Goal: Task Accomplishment & Management: Manage account settings

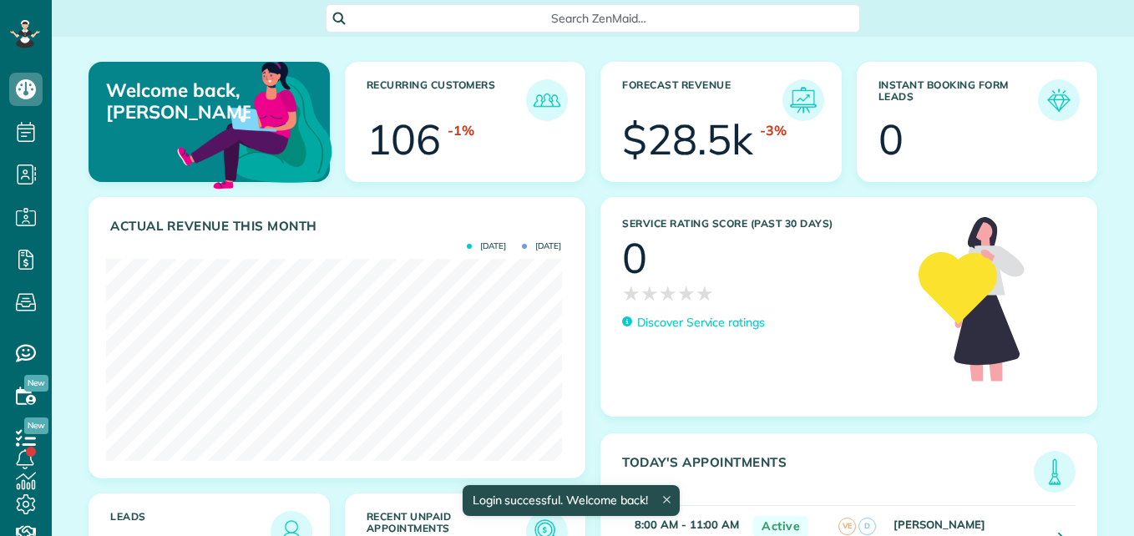
scroll to position [202, 455]
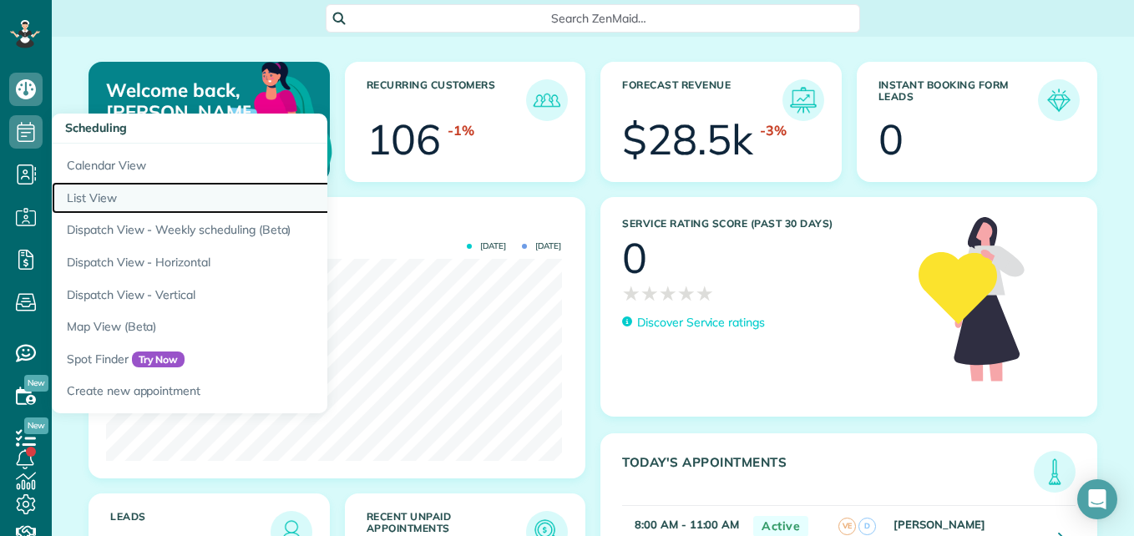
click at [112, 202] on link "List View" at bounding box center [261, 198] width 418 height 33
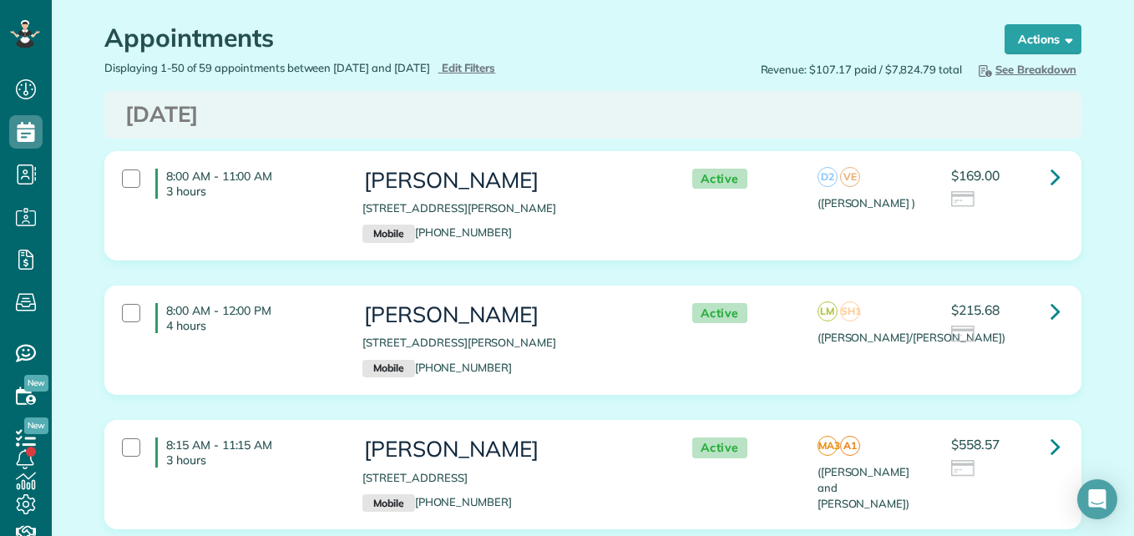
scroll to position [51, 0]
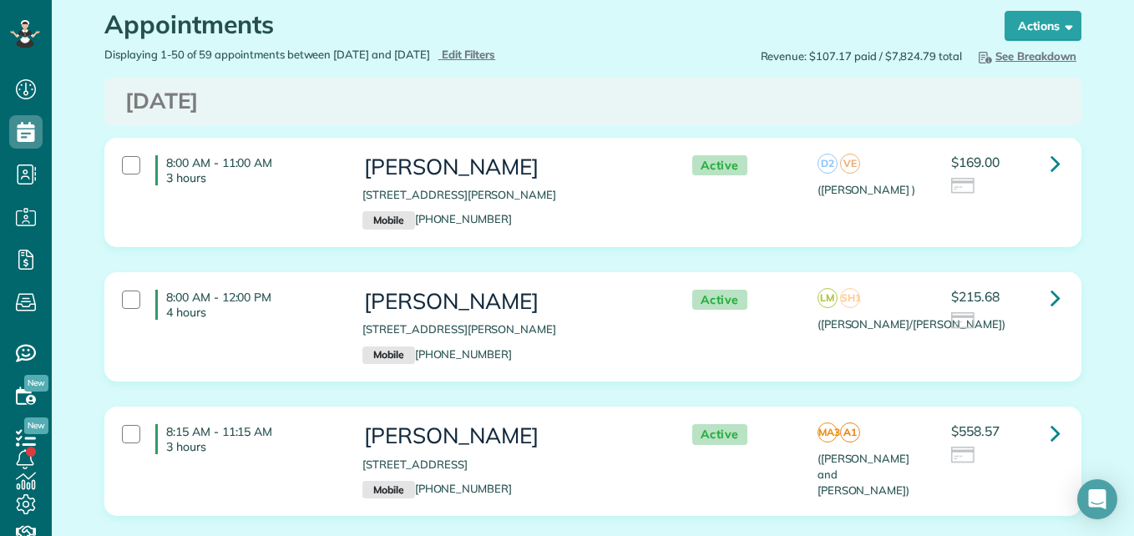
click at [337, 191] on div "8:00 AM - 11:00 AM 3 hours" at bounding box center [229, 170] width 241 height 47
click at [522, 322] on p "[STREET_ADDRESS][PERSON_NAME]" at bounding box center [510, 330] width 296 height 16
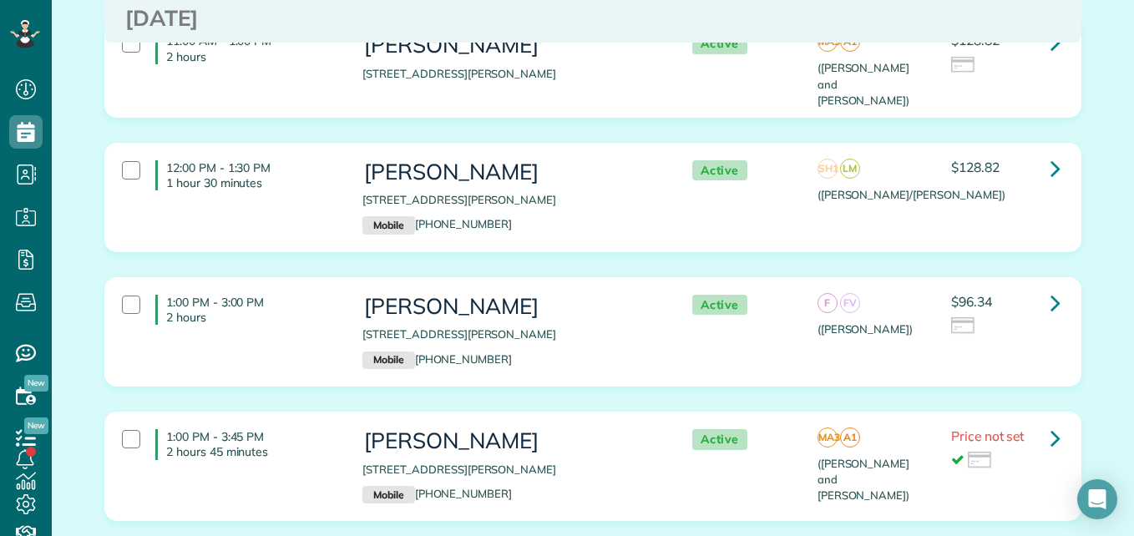
scroll to position [948, 0]
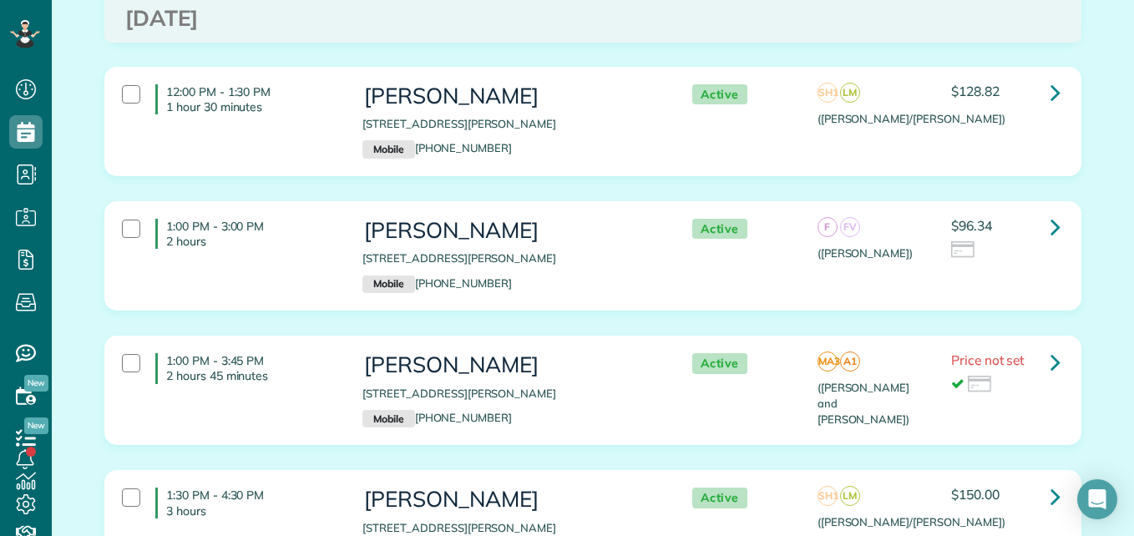
click at [952, 245] on div "$96.34" at bounding box center [1006, 243] width 134 height 49
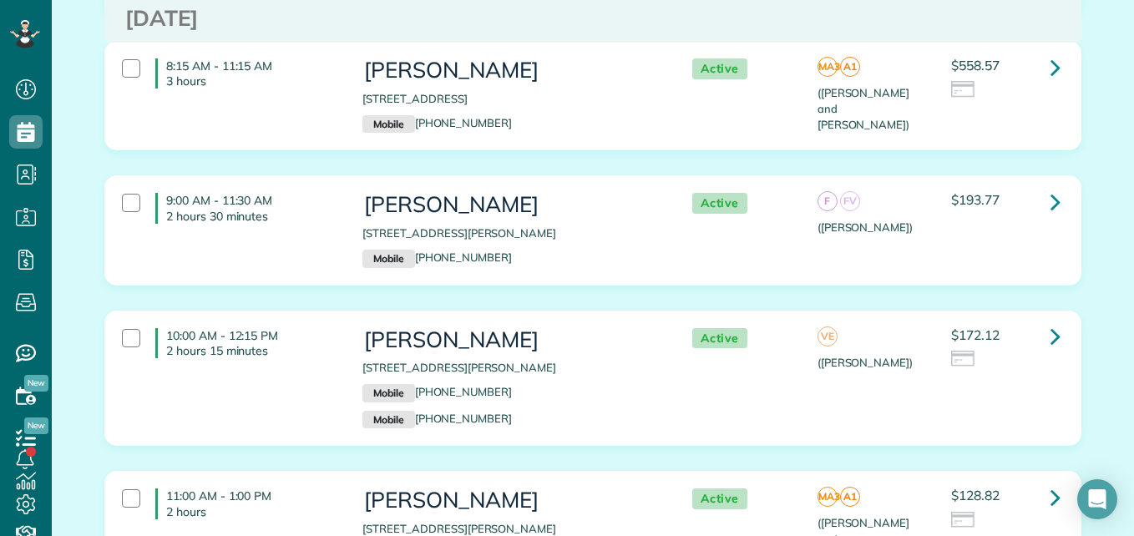
scroll to position [0, 0]
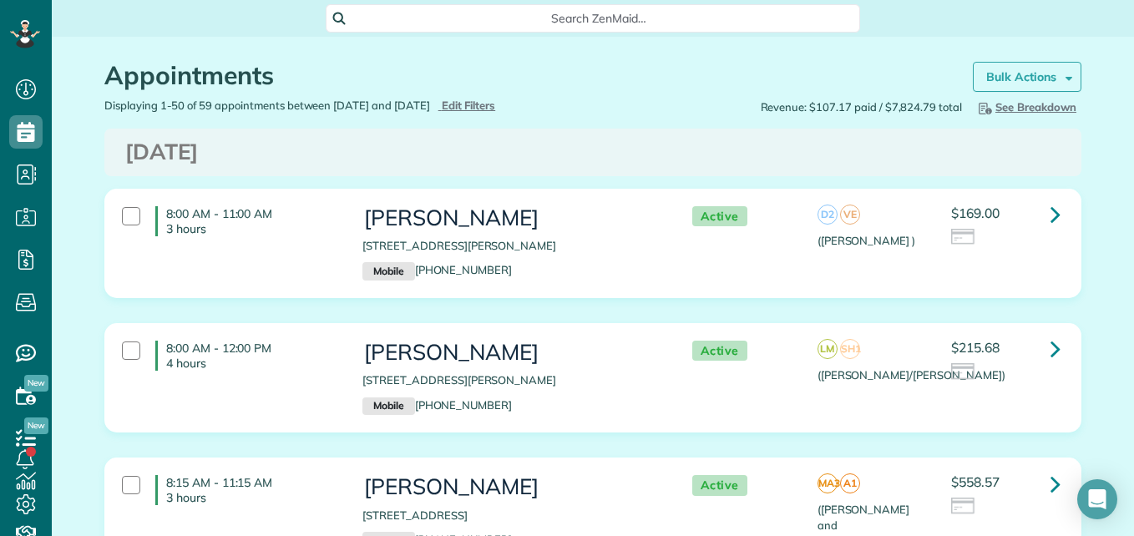
click at [1045, 82] on strong "Bulk Actions" at bounding box center [1021, 76] width 70 height 15
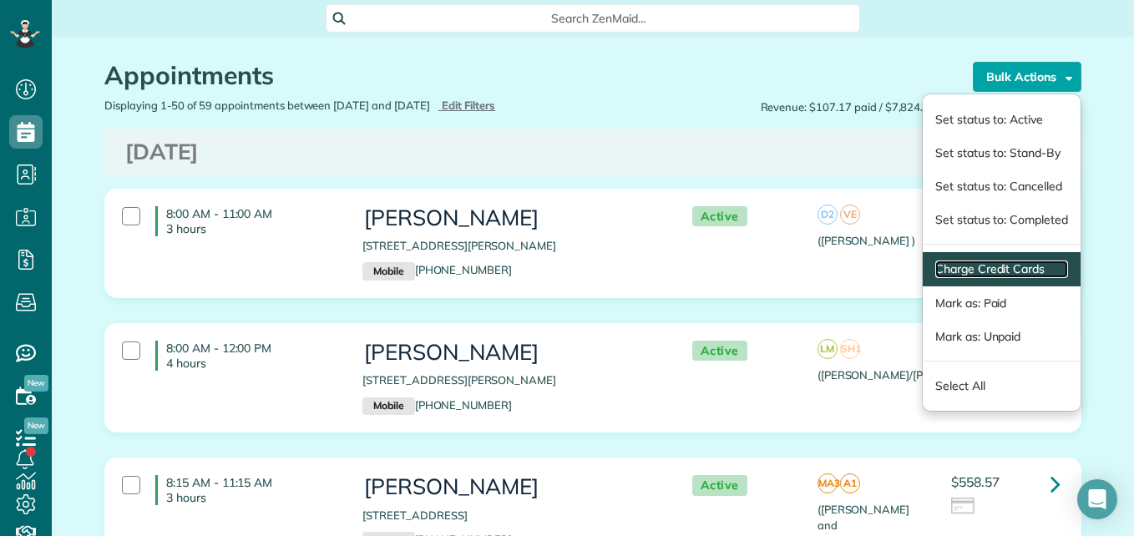
click at [946, 274] on link "Charge Credit Cards" at bounding box center [1001, 270] width 133 height 18
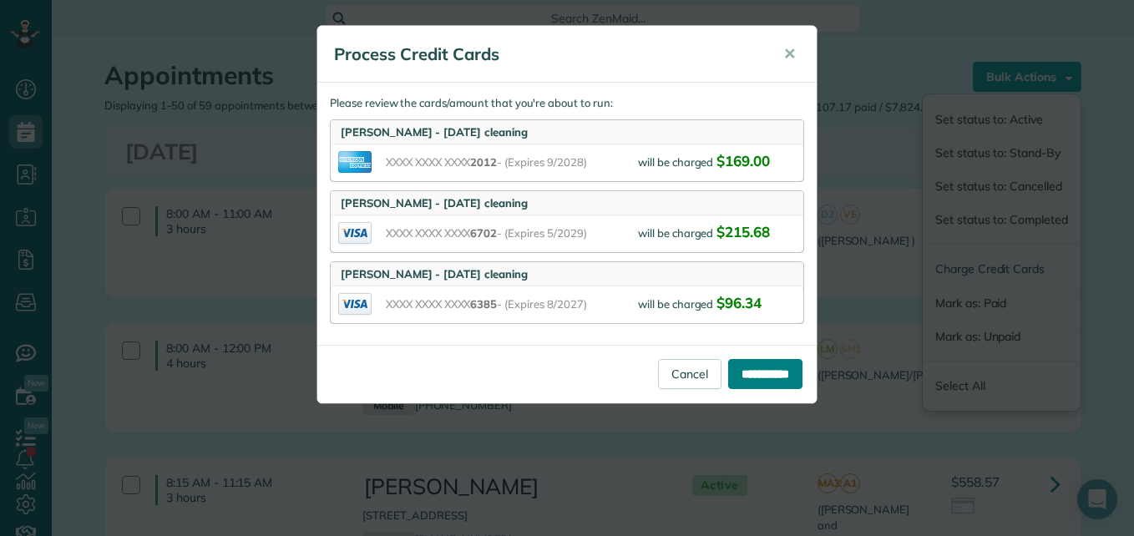
click at [784, 370] on input "**********" at bounding box center [765, 374] width 74 height 30
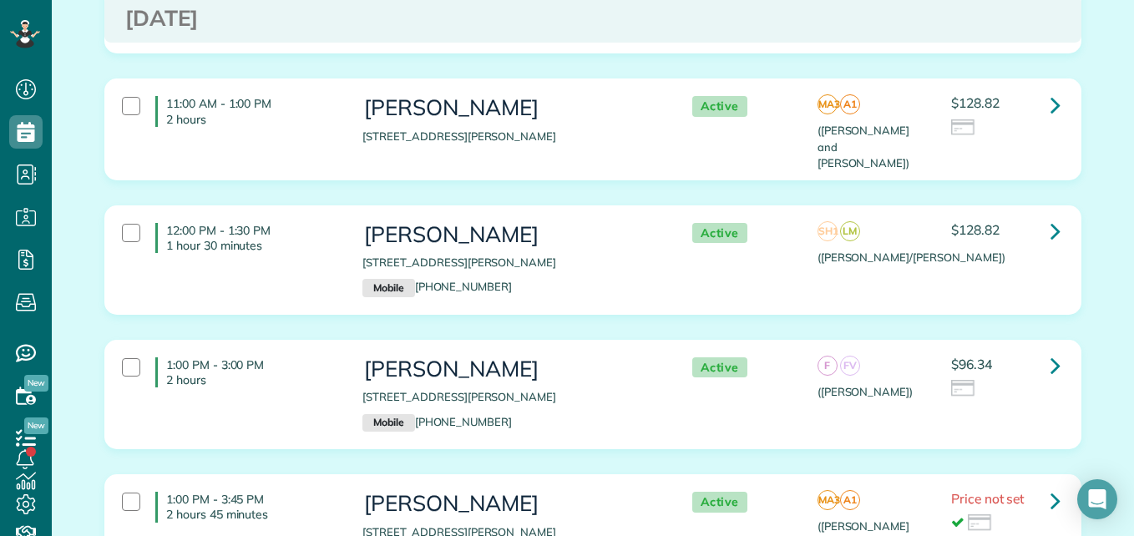
scroll to position [822, 0]
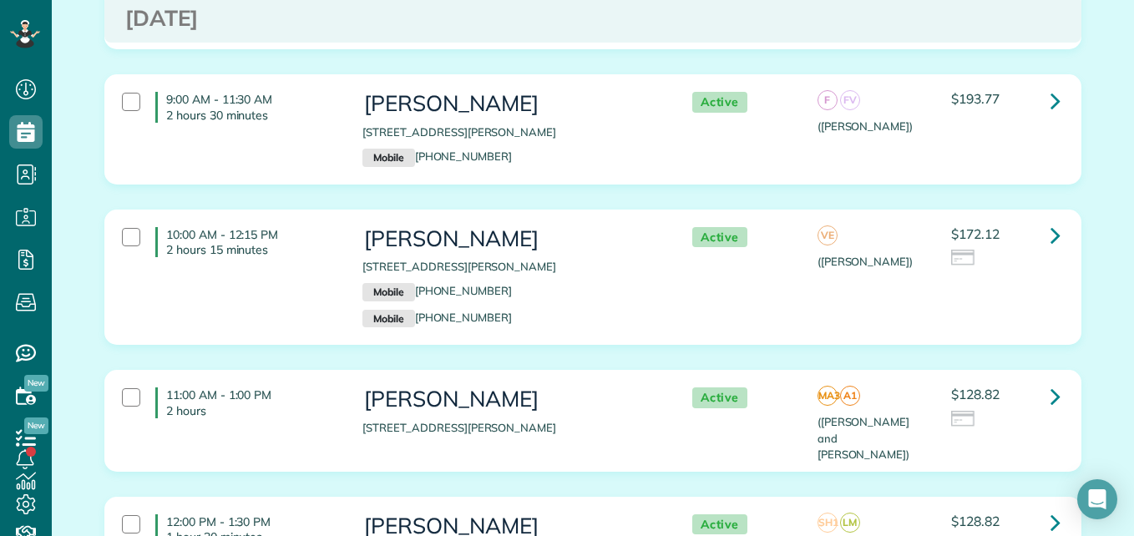
scroll to position [556, 0]
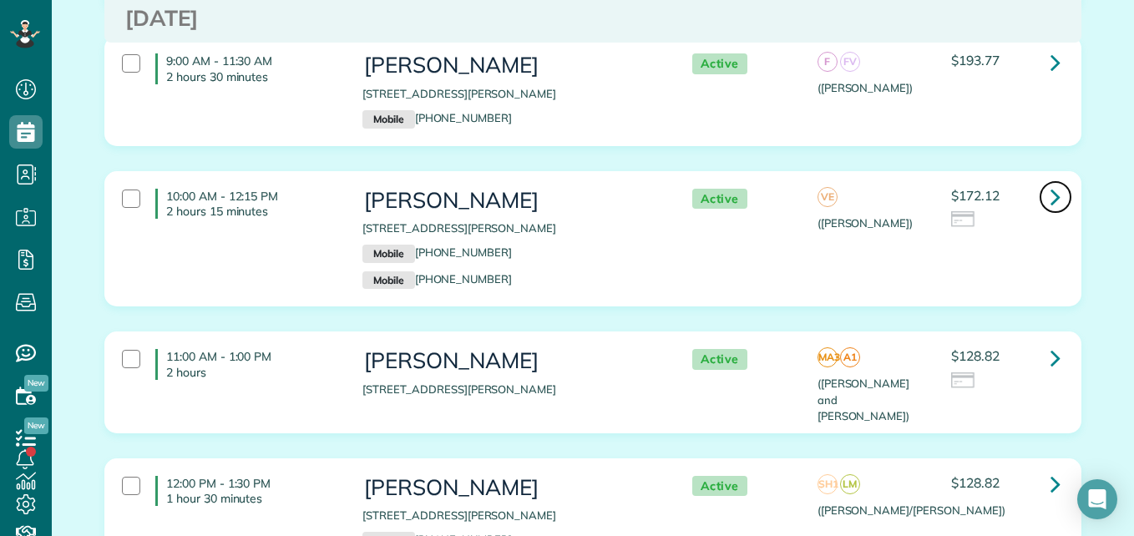
click at [1039, 203] on link at bounding box center [1055, 196] width 33 height 33
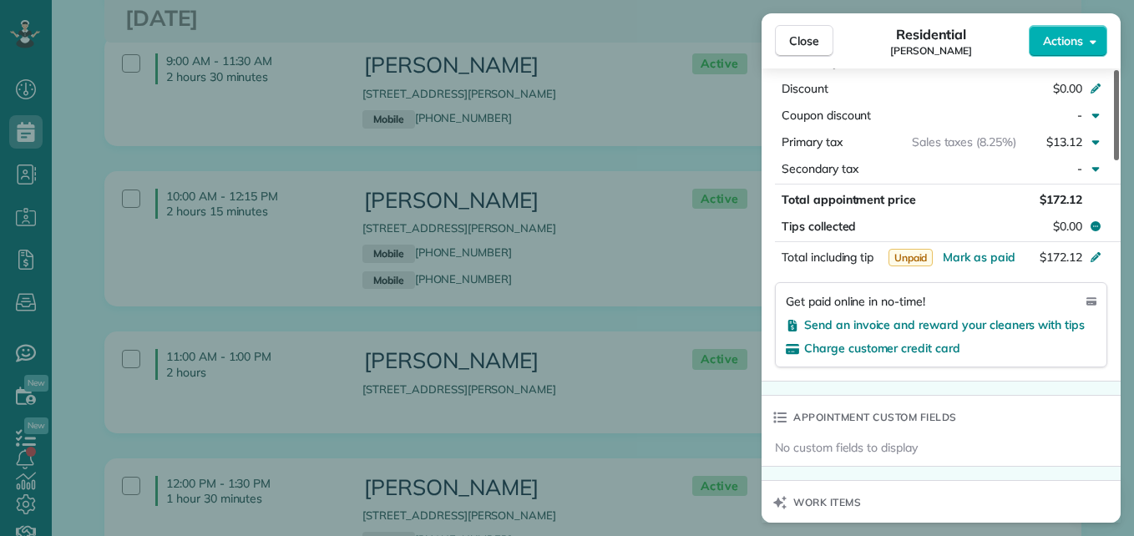
scroll to position [940, 0]
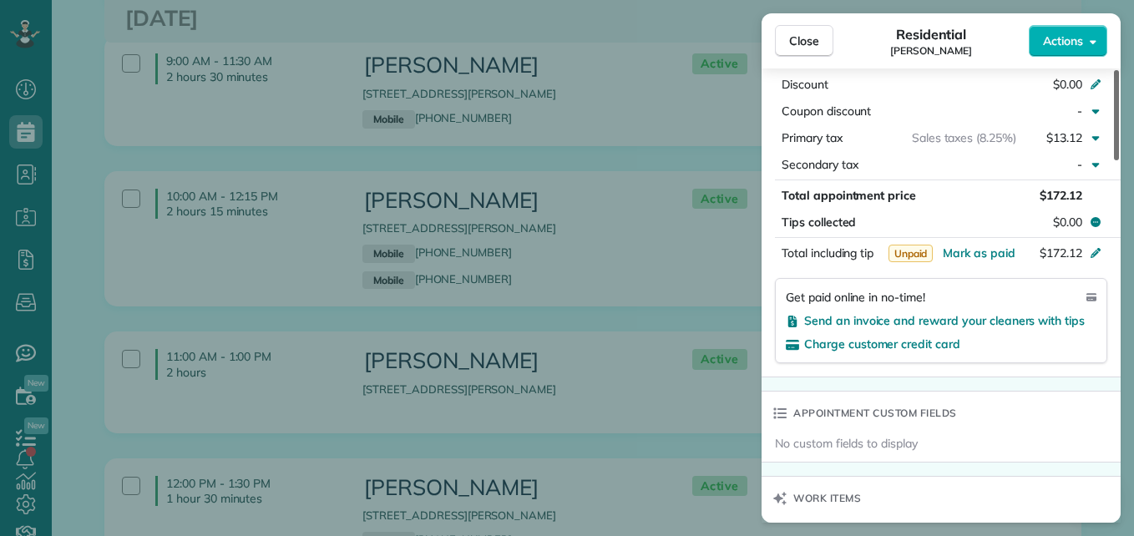
drag, startPoint x: 1114, startPoint y: 100, endPoint x: 1126, endPoint y: 286, distance: 186.6
click at [1119, 160] on div at bounding box center [1116, 115] width 5 height 90
click at [1008, 315] on span "Send an invoice and reward your cleaners with tips" at bounding box center [944, 320] width 281 height 15
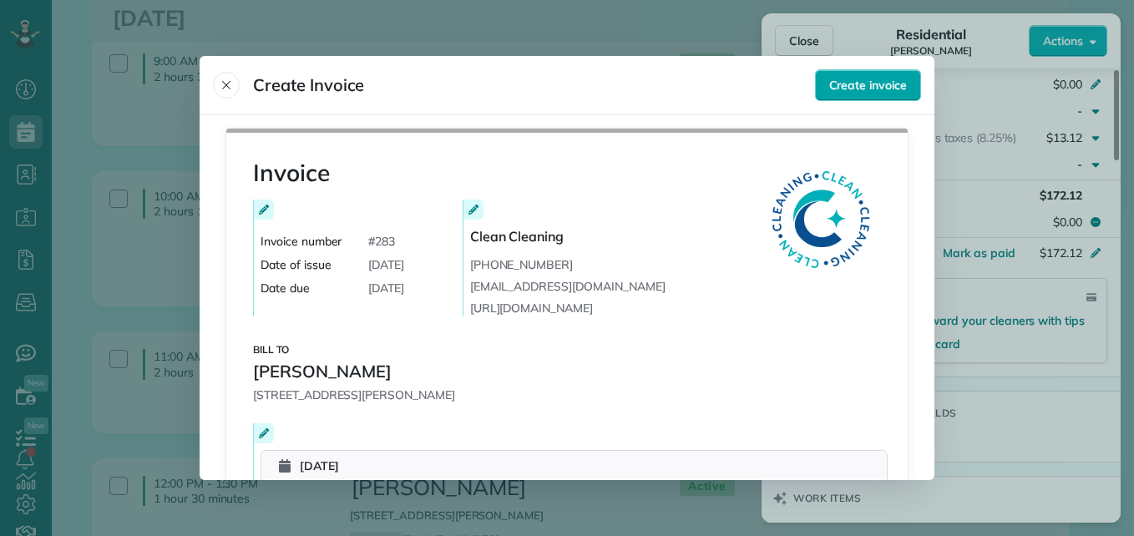
click at [882, 87] on span "Create invoice" at bounding box center [868, 85] width 78 height 17
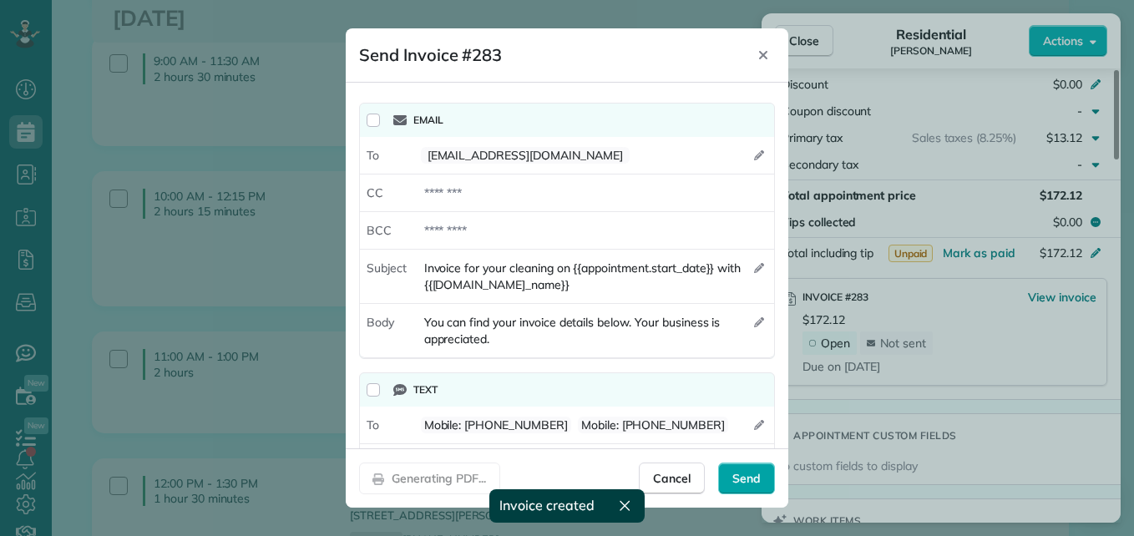
click at [742, 481] on span "Send" at bounding box center [747, 478] width 28 height 17
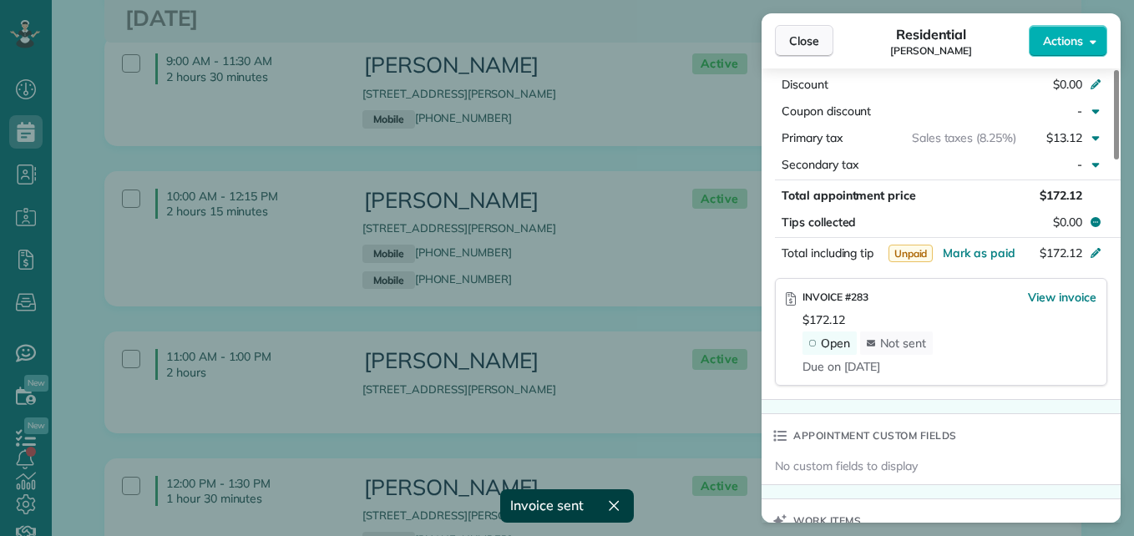
click at [786, 51] on button "Close" at bounding box center [804, 41] width 58 height 32
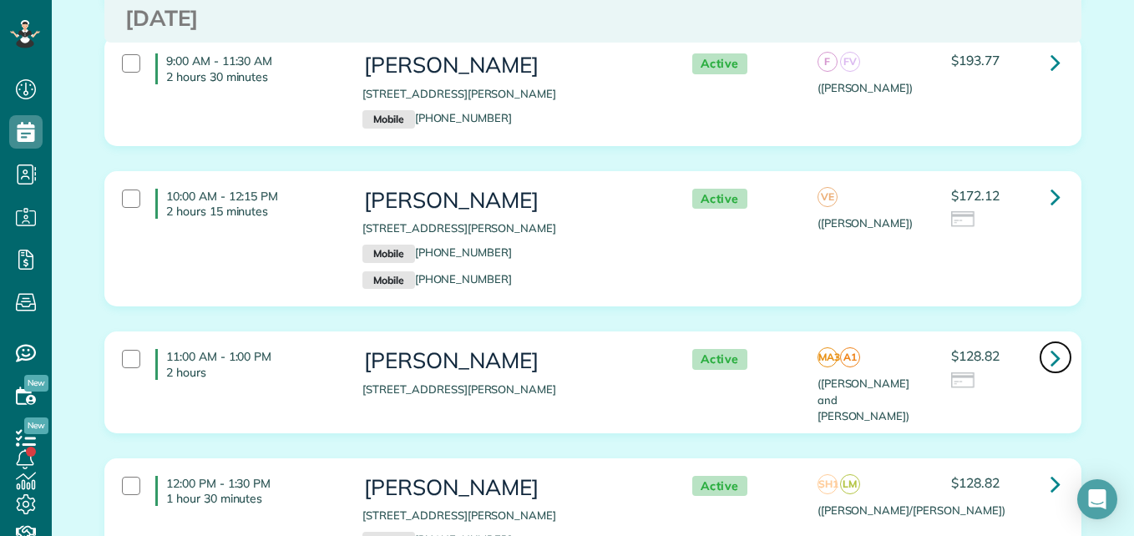
click at [1043, 346] on link at bounding box center [1055, 357] width 33 height 33
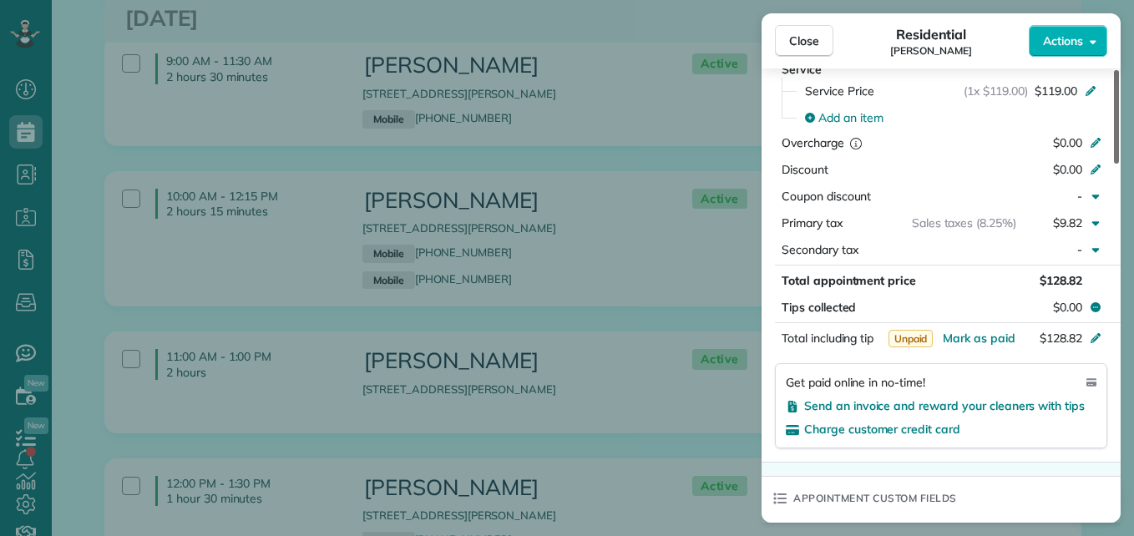
scroll to position [890, 0]
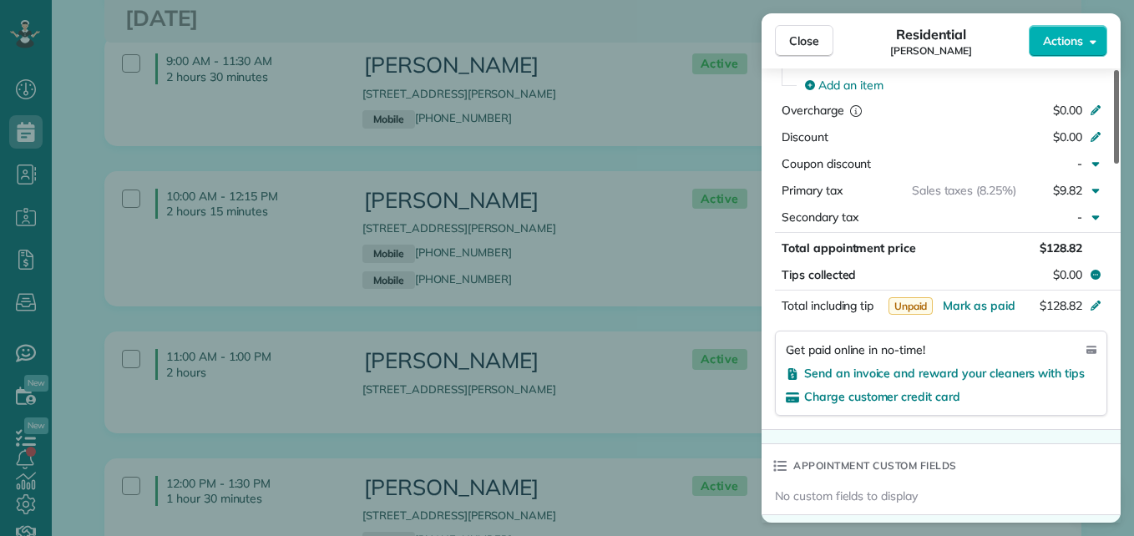
drag, startPoint x: 1115, startPoint y: 146, endPoint x: 1109, endPoint y: 330, distance: 183.8
click at [1114, 164] on div at bounding box center [1116, 117] width 5 height 94
click at [958, 374] on span "Send an invoice and reward your cleaners with tips" at bounding box center [944, 373] width 281 height 15
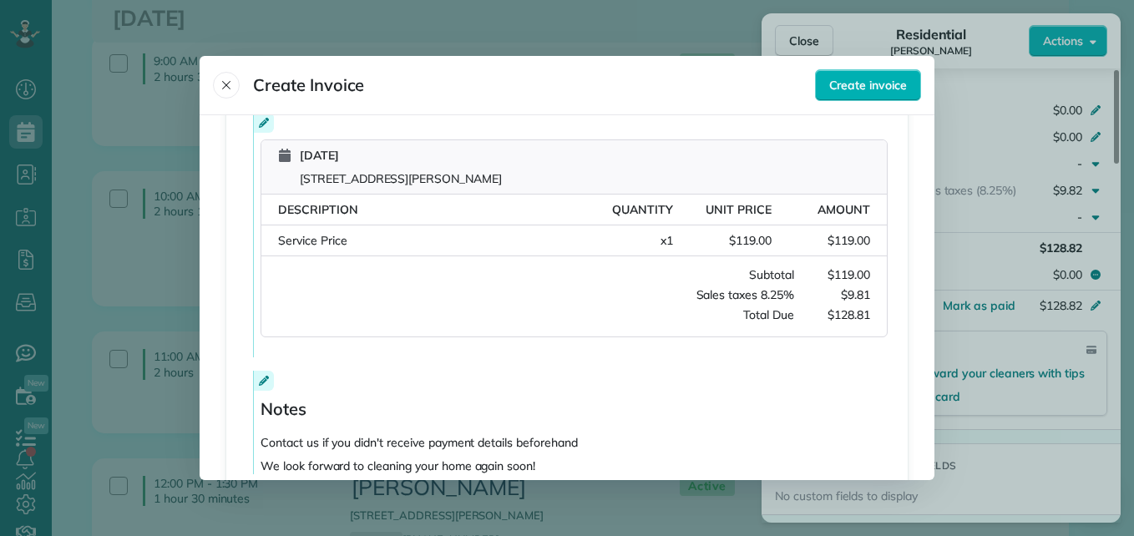
scroll to position [309, 0]
click at [871, 94] on button "Create invoice" at bounding box center [868, 85] width 106 height 32
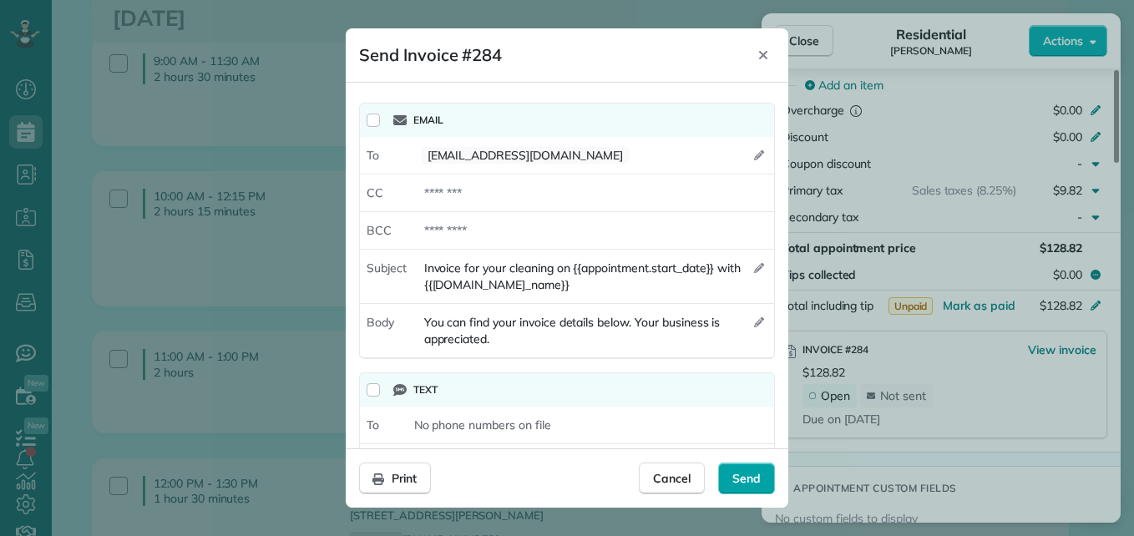
click at [761, 484] on div "Send" at bounding box center [746, 479] width 57 height 32
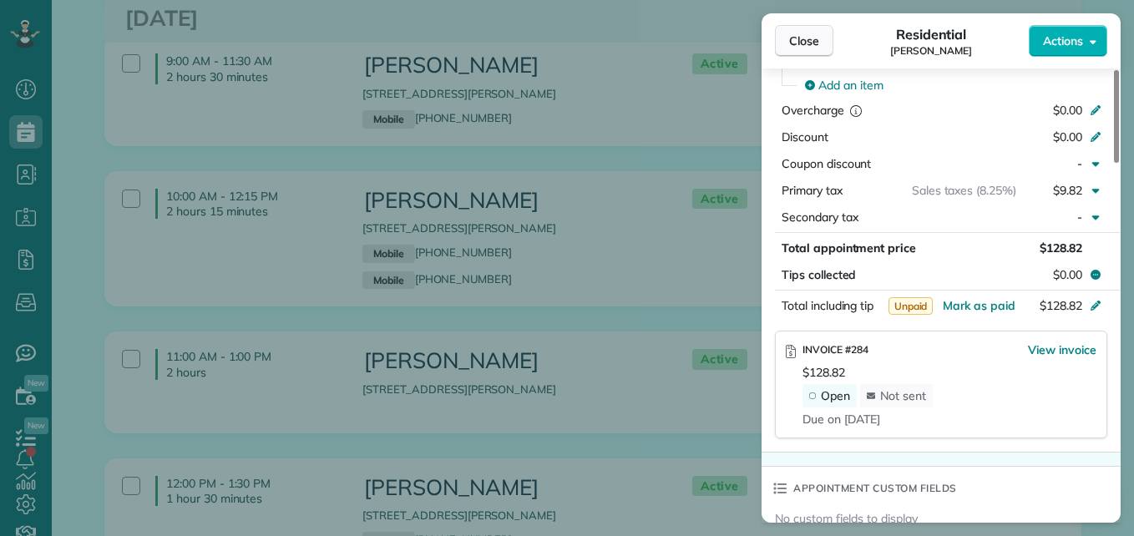
click at [796, 40] on span "Close" at bounding box center [804, 41] width 30 height 17
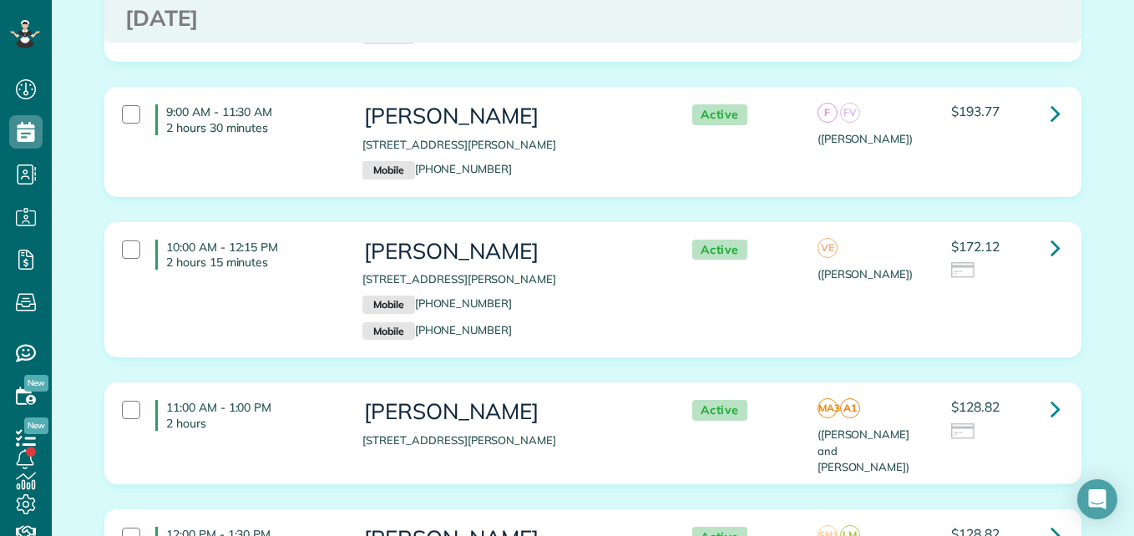
scroll to position [493, 0]
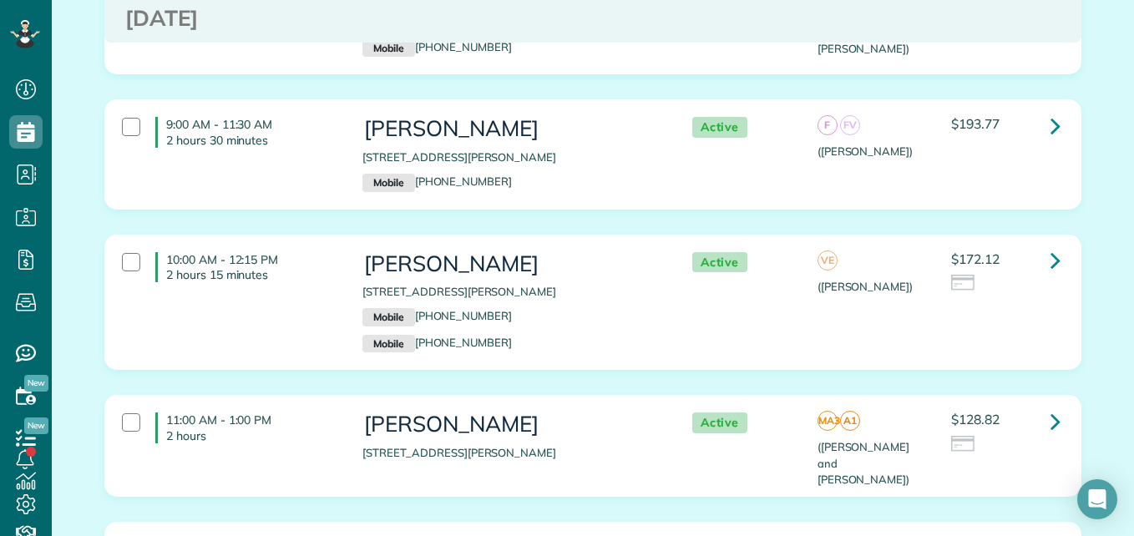
click at [603, 143] on div "Darrell Meyer 337 Copa Palm Loop Montgomery TX 77316 Mobile (202) 549-4871" at bounding box center [510, 154] width 296 height 74
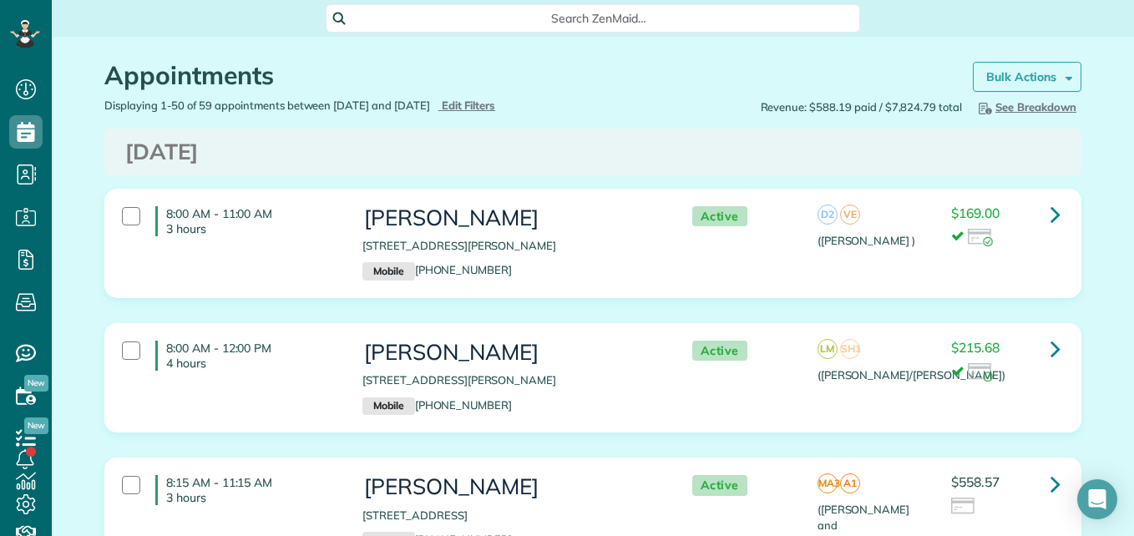
click at [1033, 74] on strong "Bulk Actions" at bounding box center [1021, 76] width 70 height 15
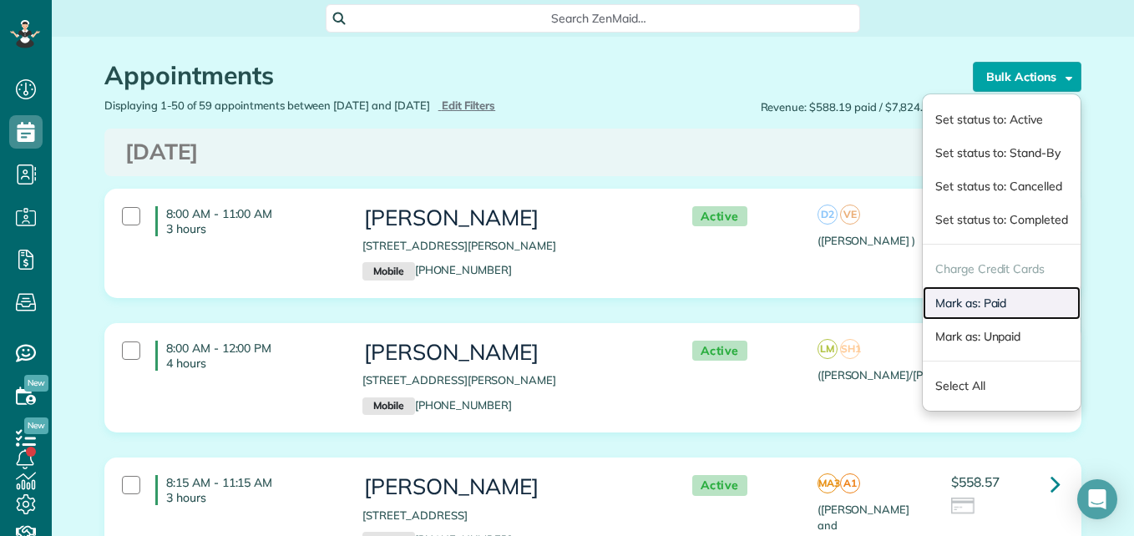
click at [948, 302] on link "Mark as: Paid" at bounding box center [1002, 302] width 158 height 33
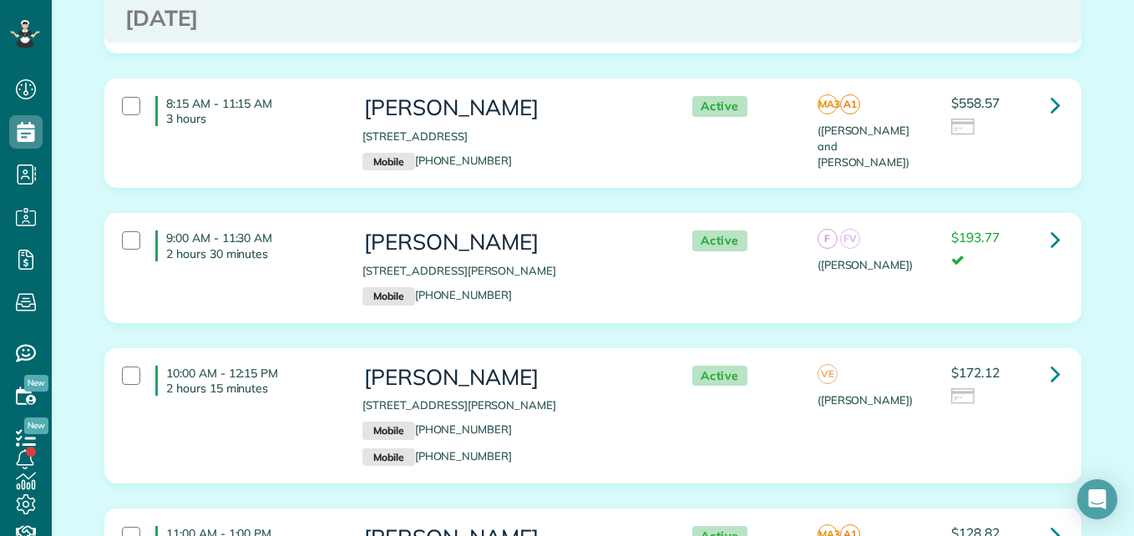
scroll to position [367, 0]
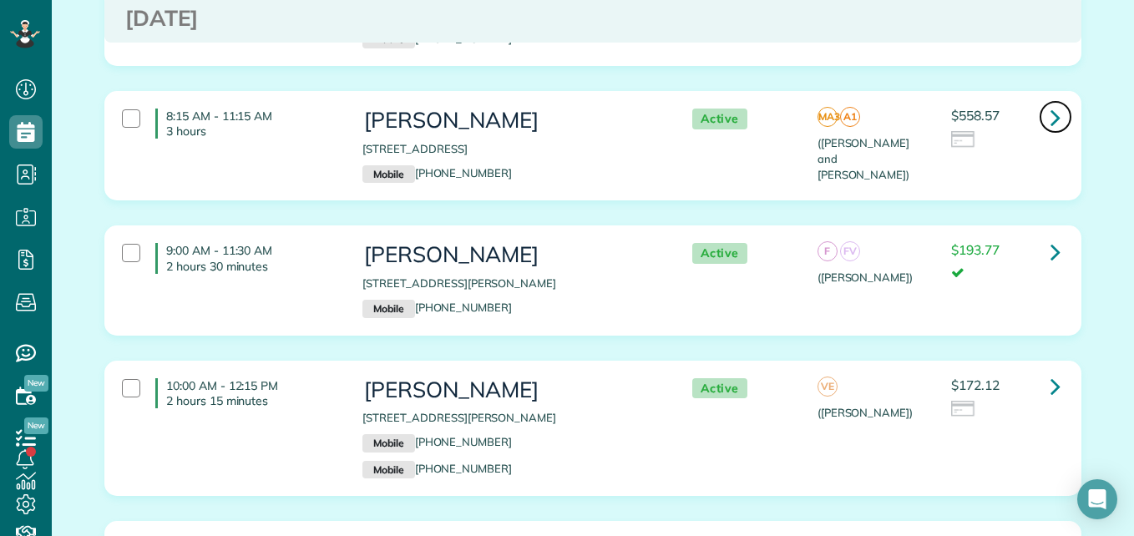
click at [1052, 122] on icon at bounding box center [1056, 117] width 10 height 29
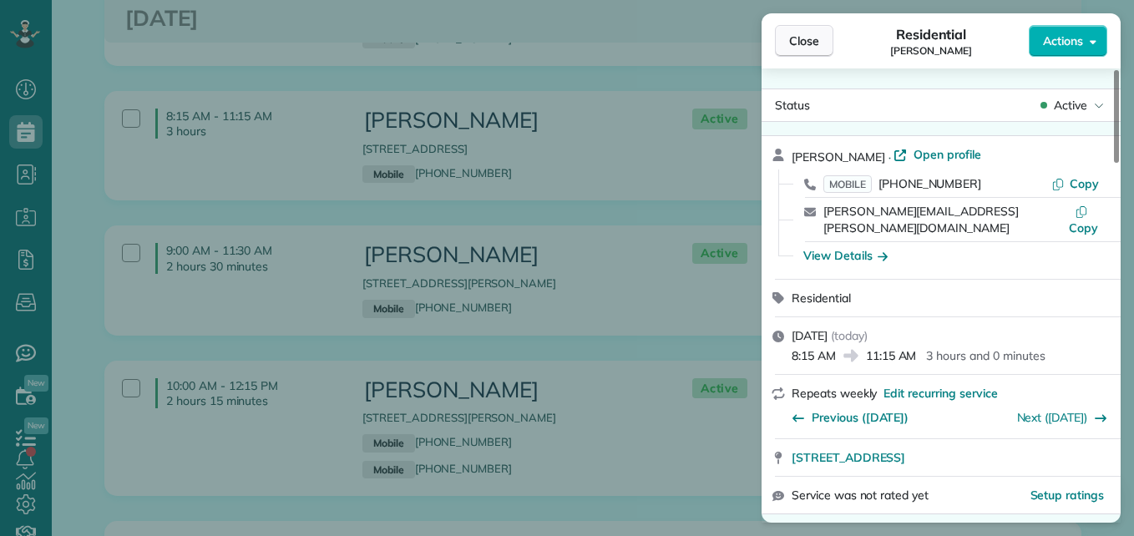
click at [809, 43] on span "Close" at bounding box center [804, 41] width 30 height 17
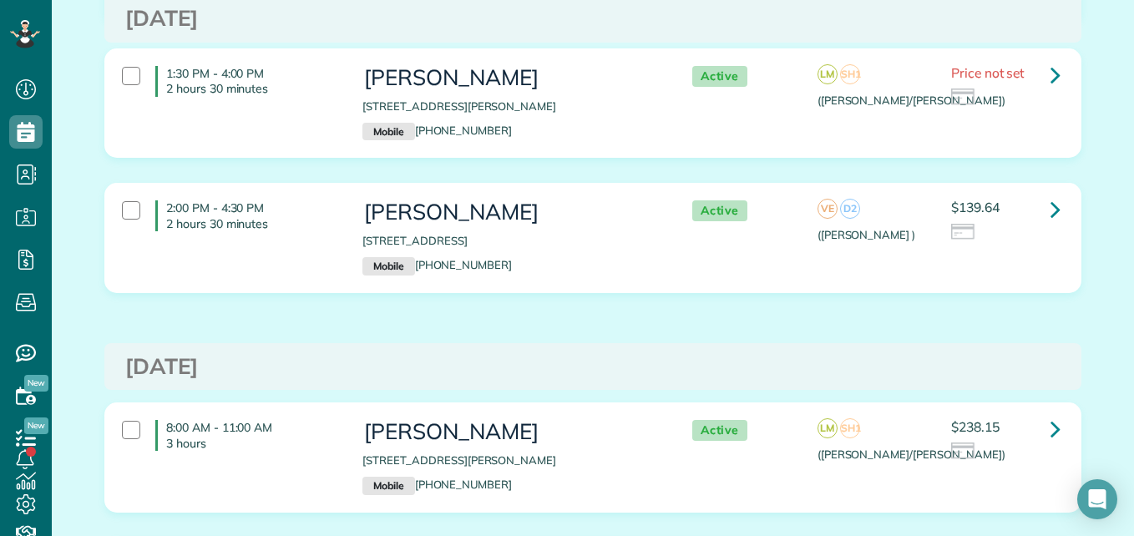
scroll to position [2679, 0]
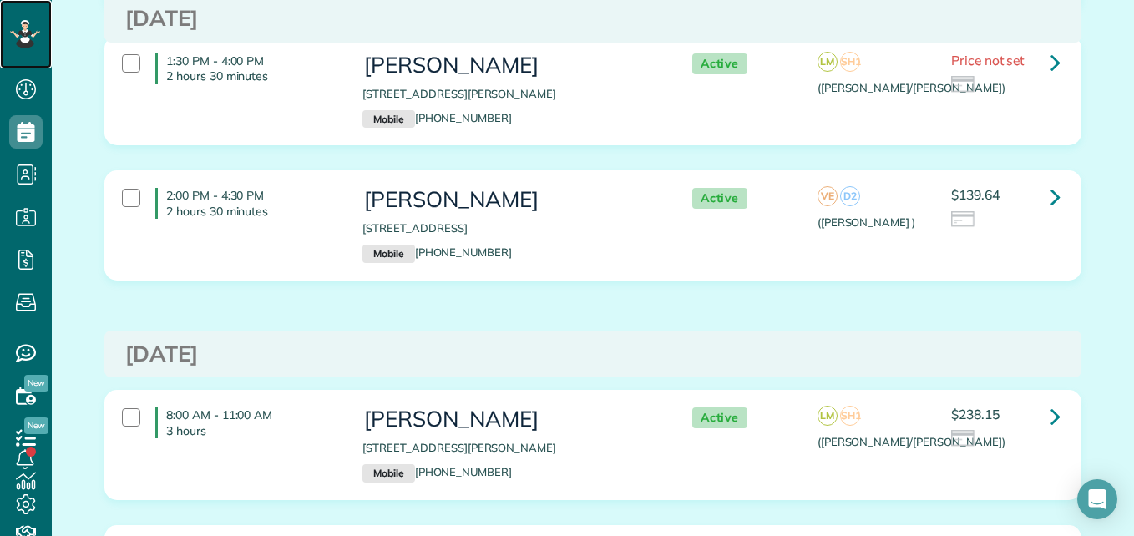
click at [11, 38] on icon at bounding box center [25, 34] width 30 height 28
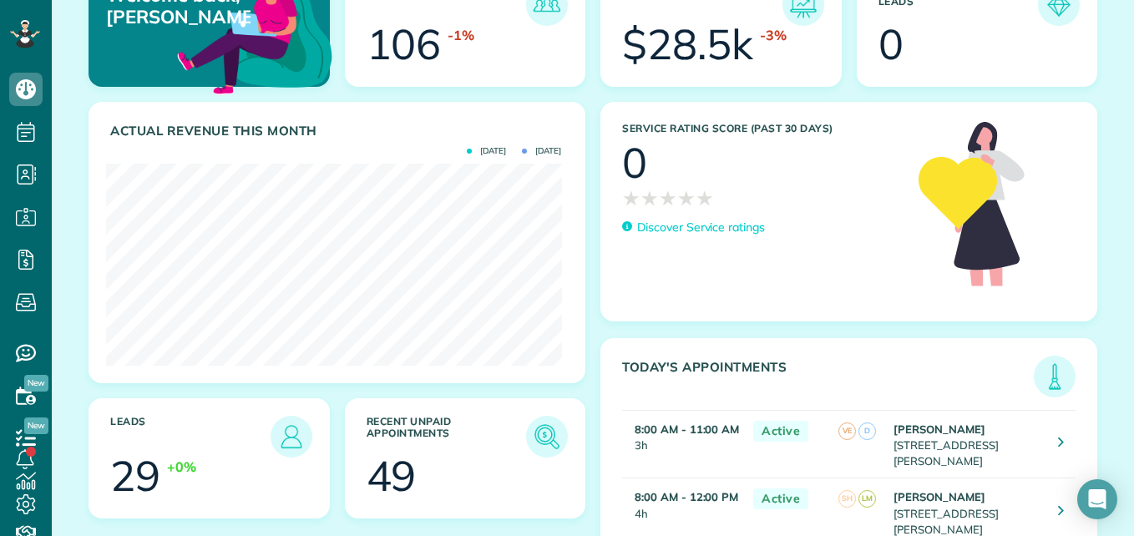
scroll to position [185, 0]
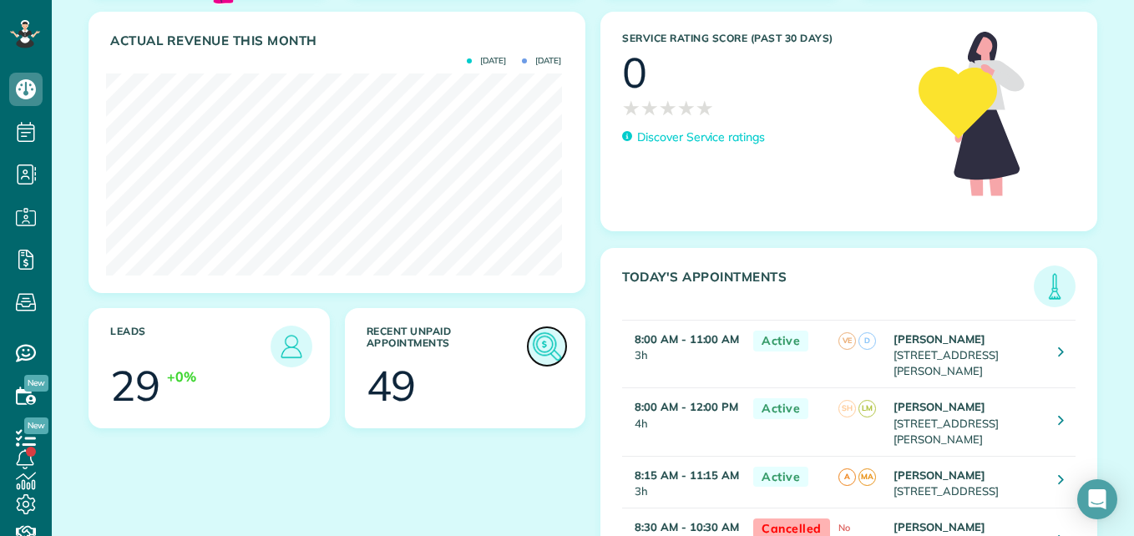
click at [545, 338] on img at bounding box center [547, 346] width 38 height 38
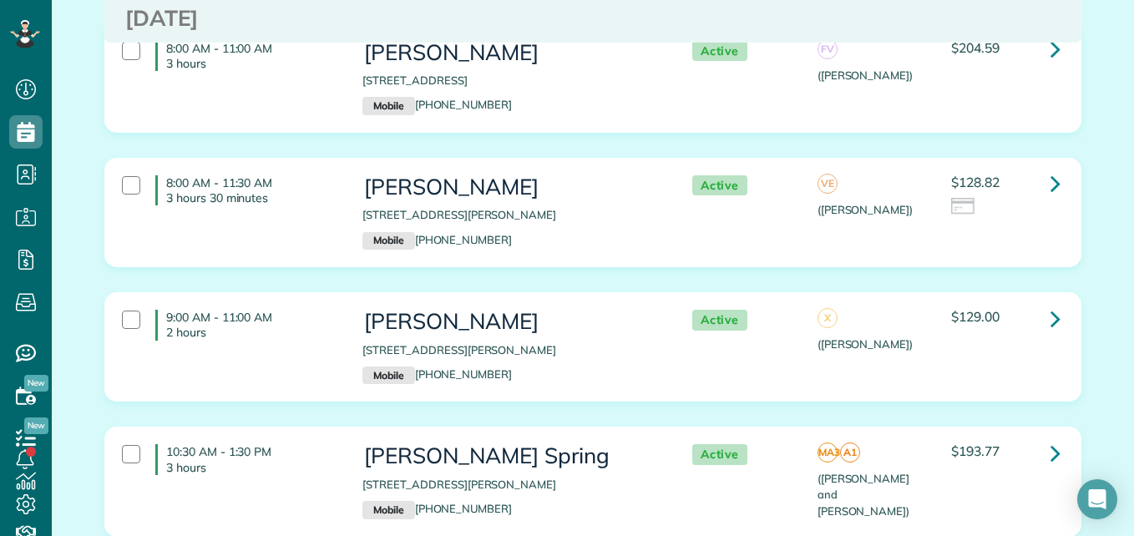
scroll to position [8371, 0]
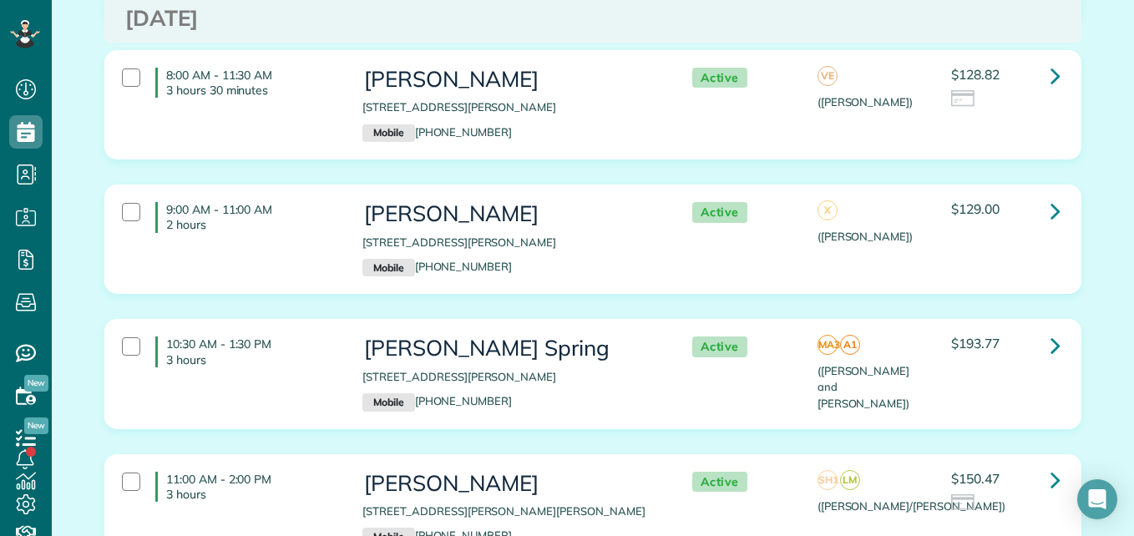
click at [612, 337] on div "[PERSON_NAME] Spring [STREET_ADDRESS][PERSON_NAME] Mobile [PHONE_NUMBER]" at bounding box center [510, 374] width 296 height 74
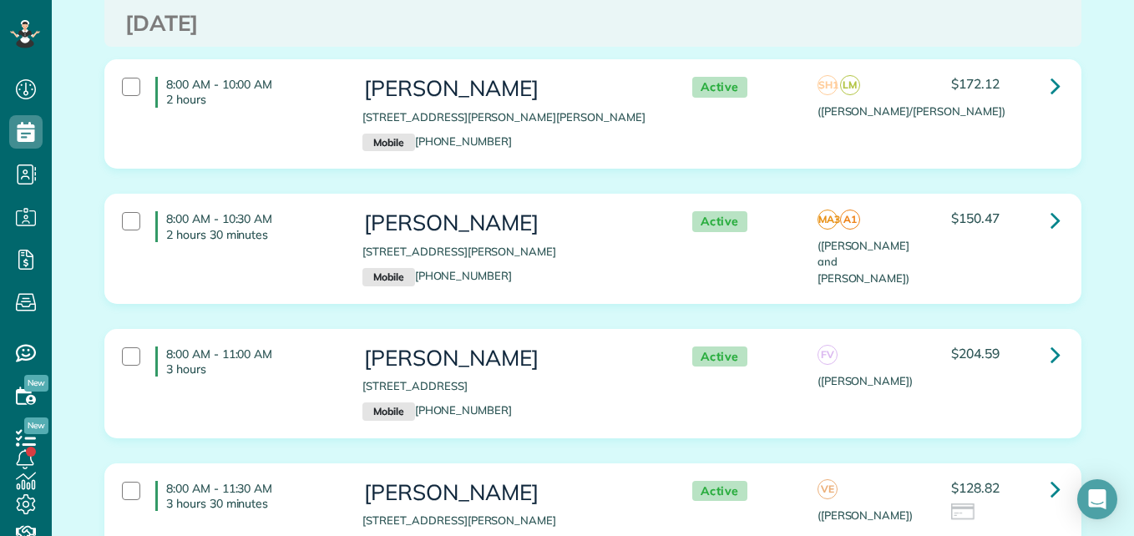
scroll to position [7758, 0]
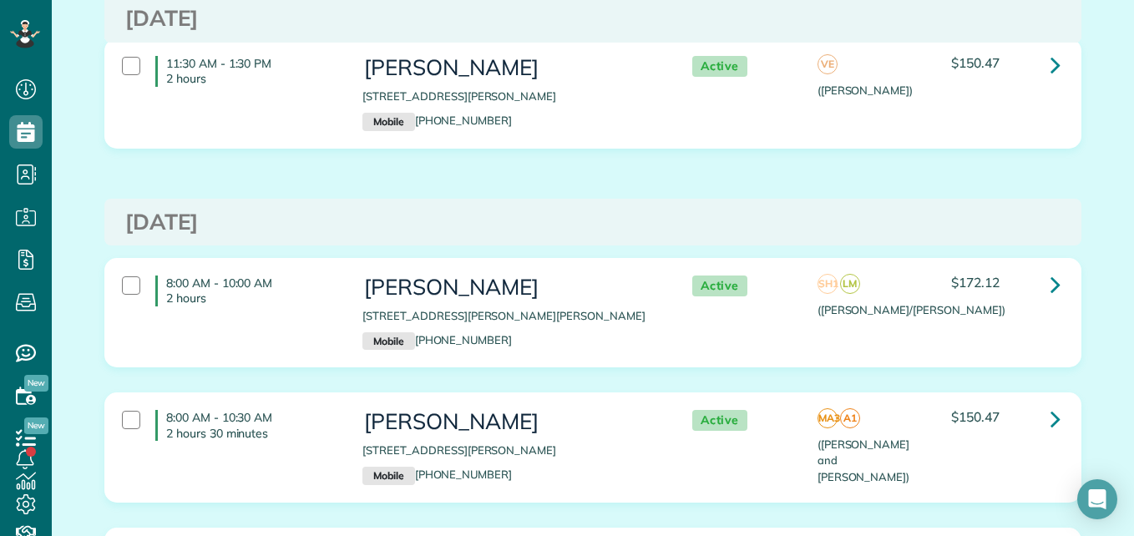
click at [638, 467] on p "Mobile [PHONE_NUMBER]" at bounding box center [510, 476] width 296 height 18
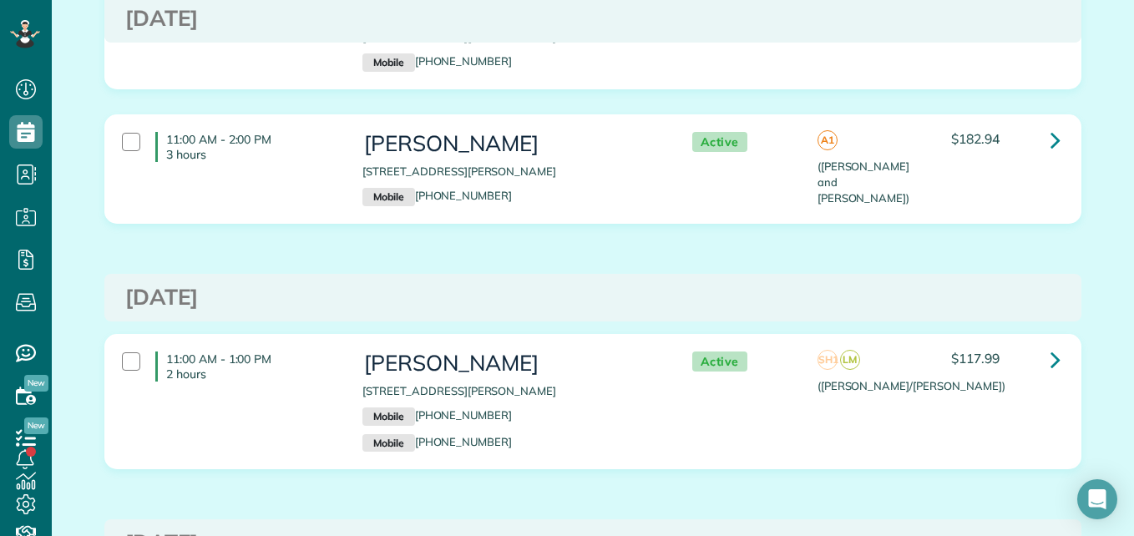
scroll to position [0, 0]
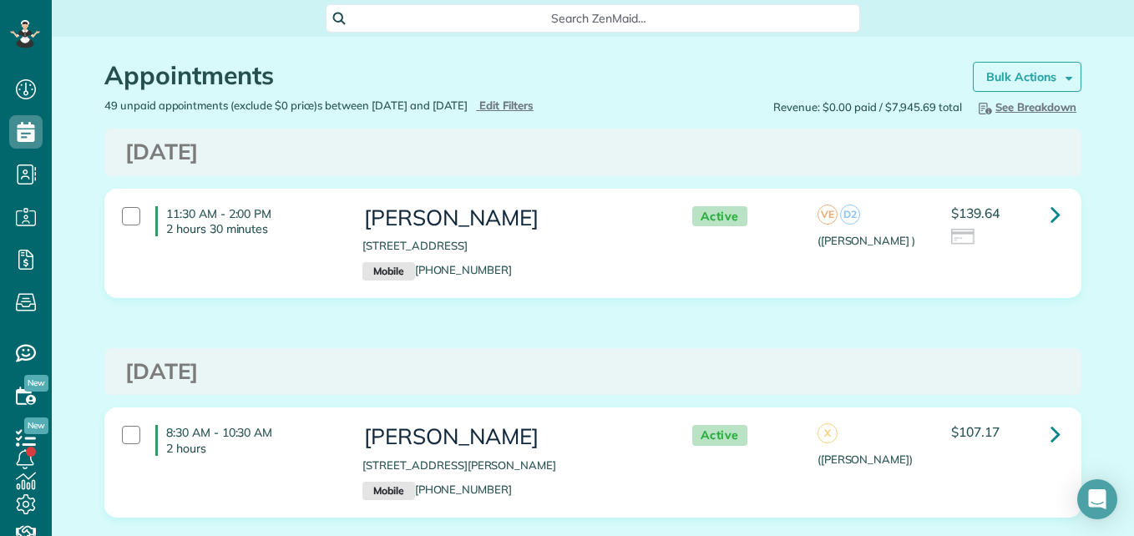
click at [1000, 76] on strong "Bulk Actions" at bounding box center [1021, 76] width 70 height 15
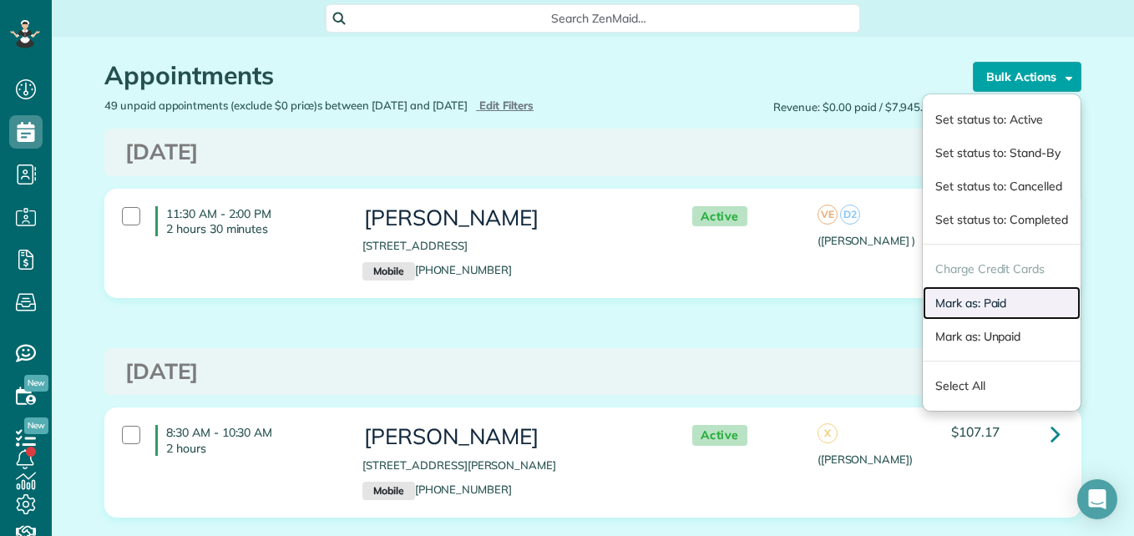
click at [982, 299] on link "Mark as: Paid" at bounding box center [1002, 302] width 158 height 33
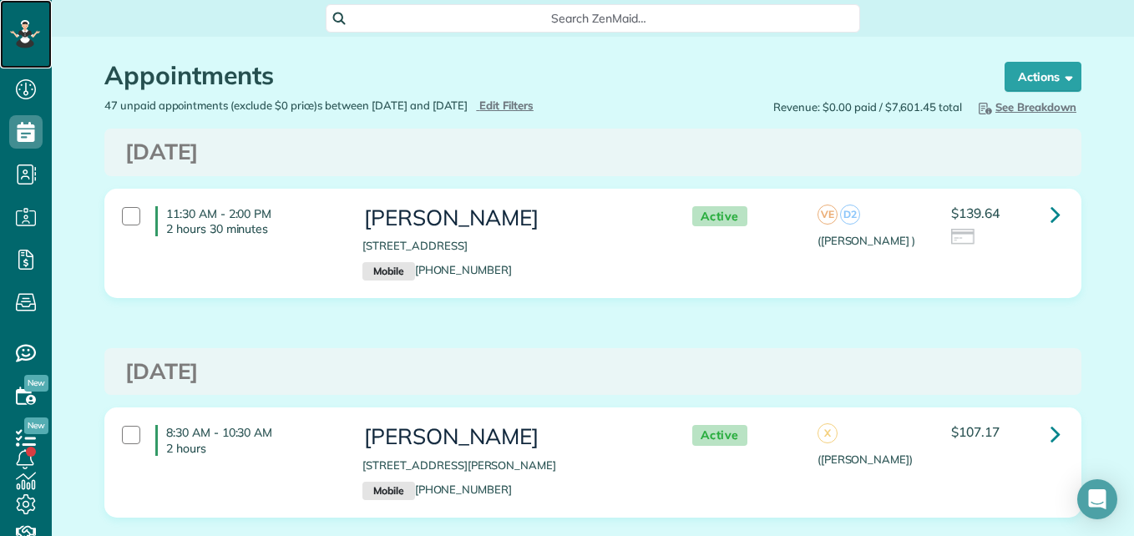
click at [18, 46] on icon at bounding box center [25, 34] width 28 height 28
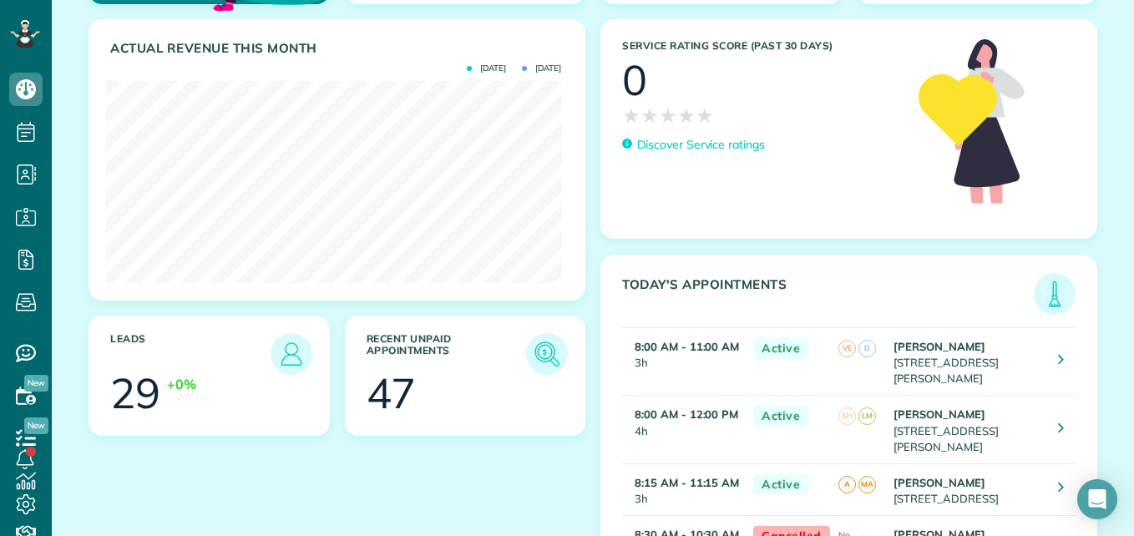
scroll to position [180, 0]
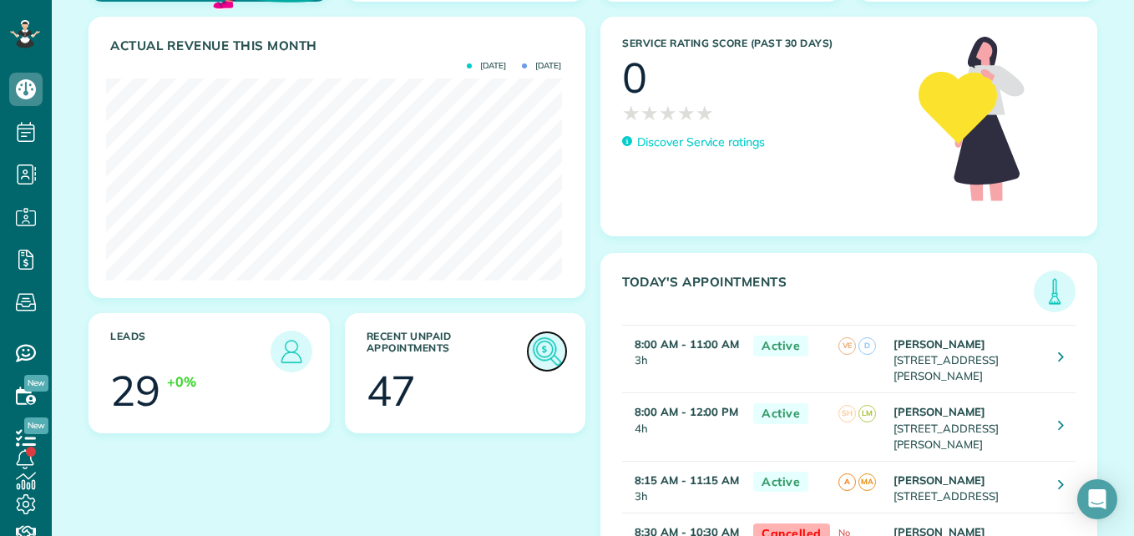
click at [547, 353] on img at bounding box center [547, 351] width 38 height 38
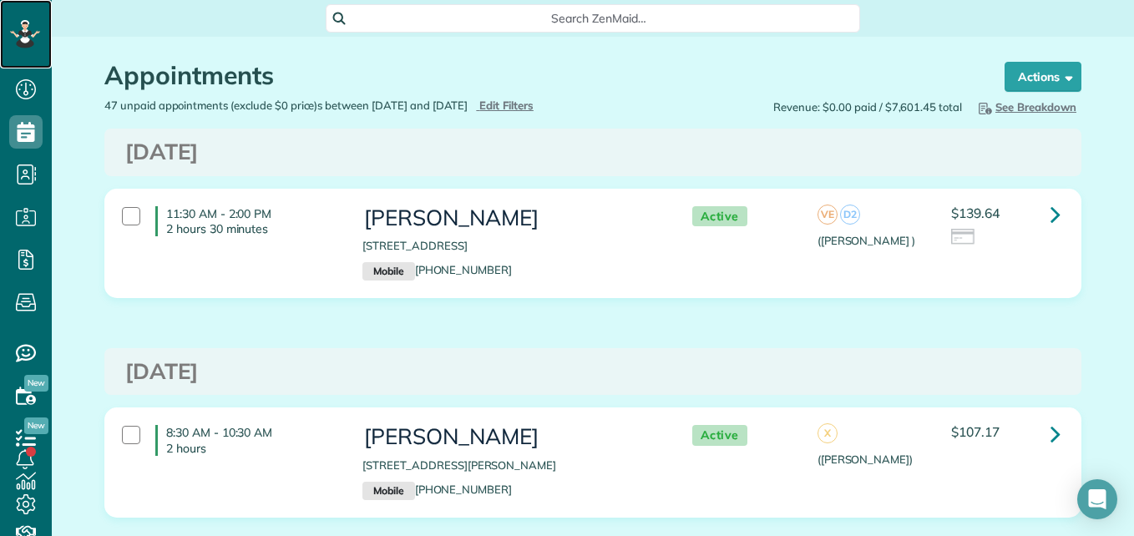
click at [22, 25] on icon at bounding box center [25, 34] width 30 height 28
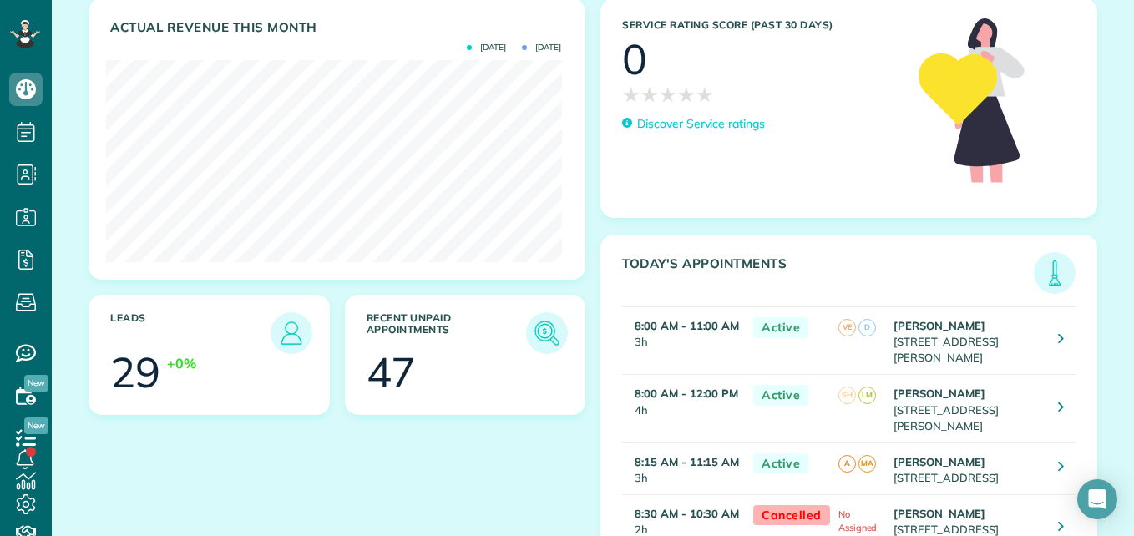
scroll to position [230, 0]
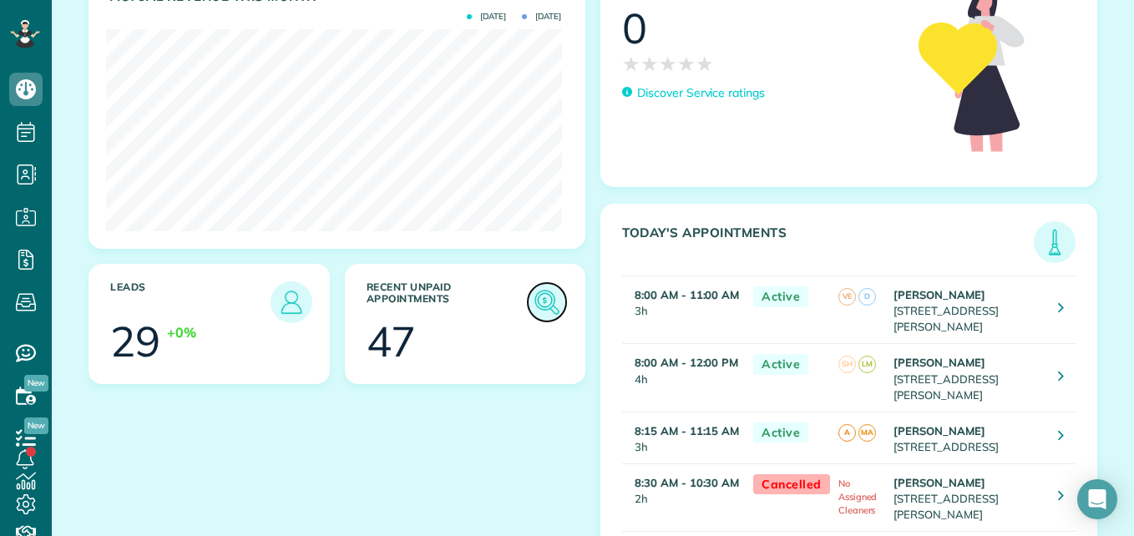
click at [560, 302] on link at bounding box center [547, 302] width 42 height 42
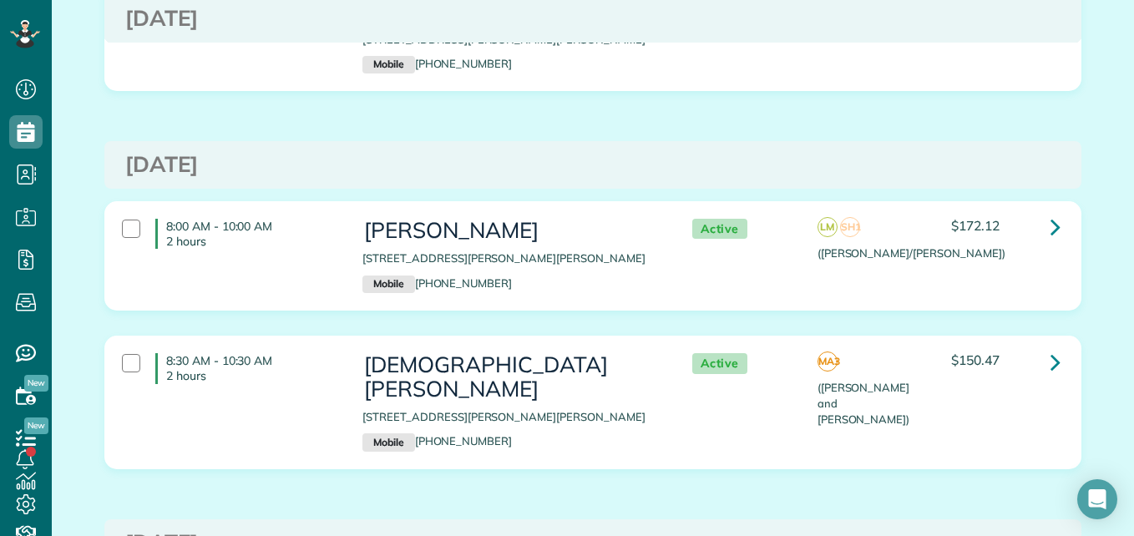
scroll to position [4811, 0]
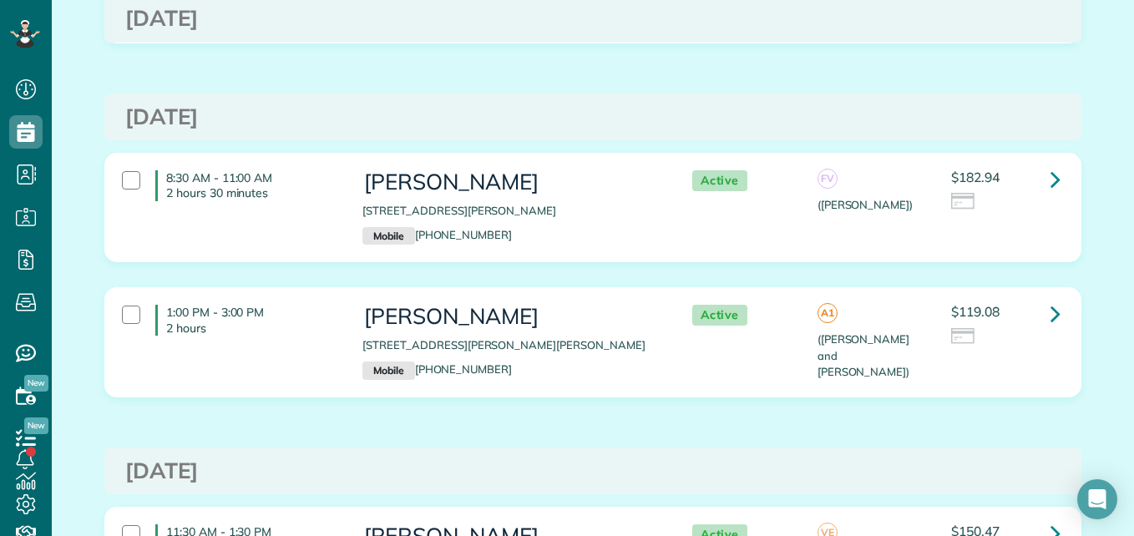
scroll to position [7320, 0]
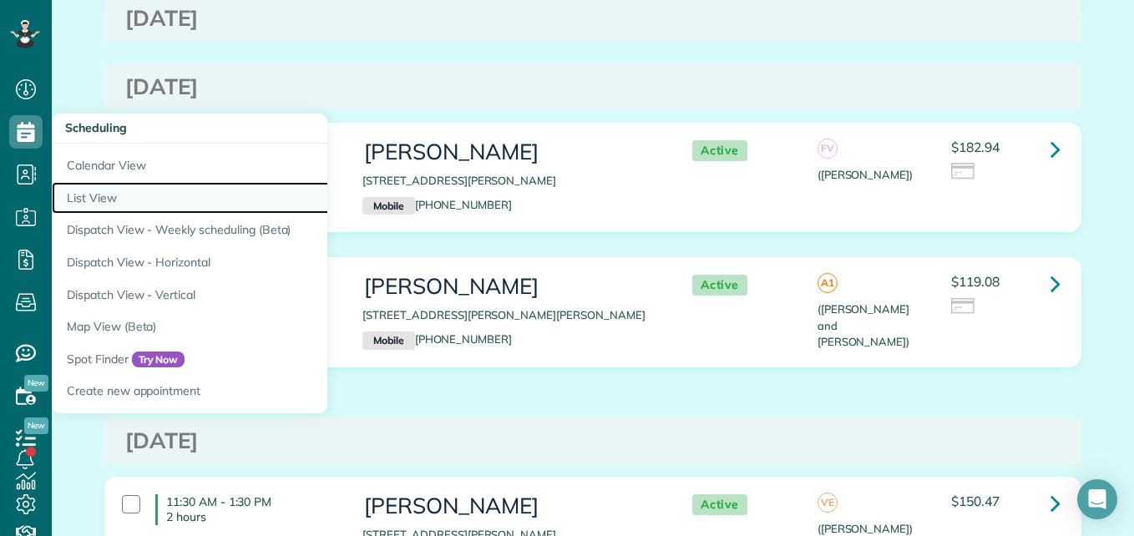
click at [98, 206] on link "List View" at bounding box center [261, 198] width 418 height 33
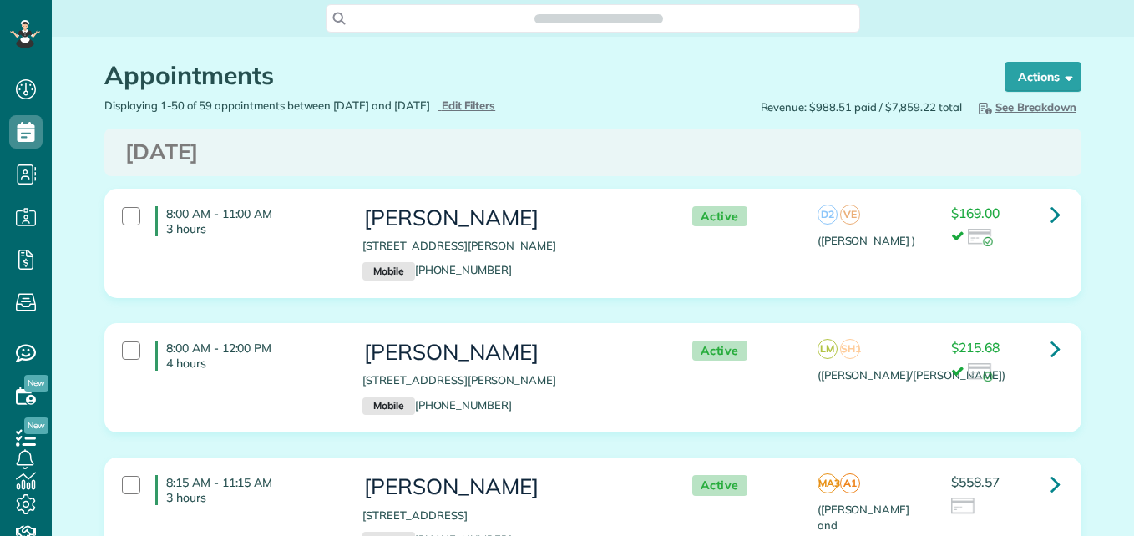
scroll to position [8, 8]
